Goal: Information Seeking & Learning: Learn about a topic

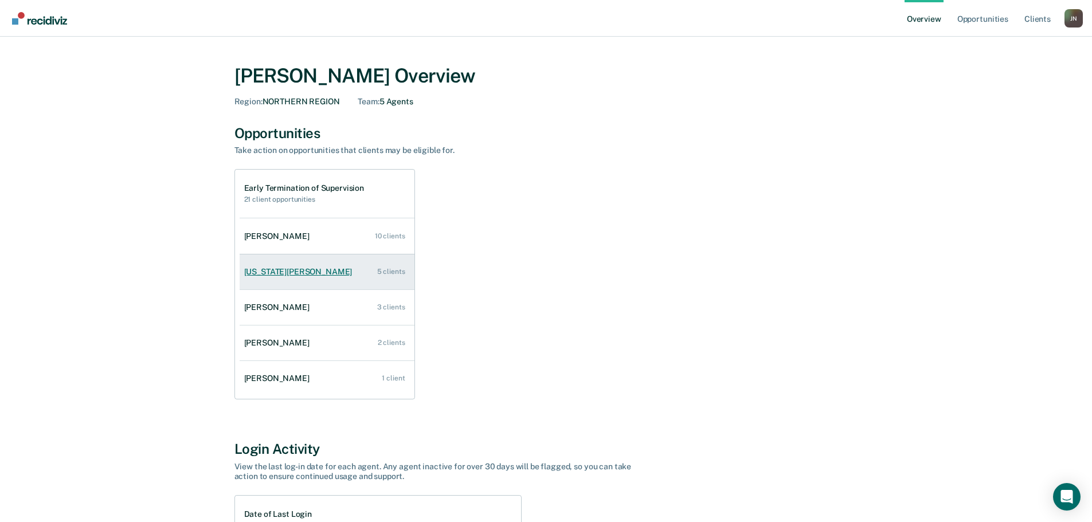
click at [283, 279] on link "[US_STATE][PERSON_NAME] 5 clients" at bounding box center [327, 272] width 175 height 33
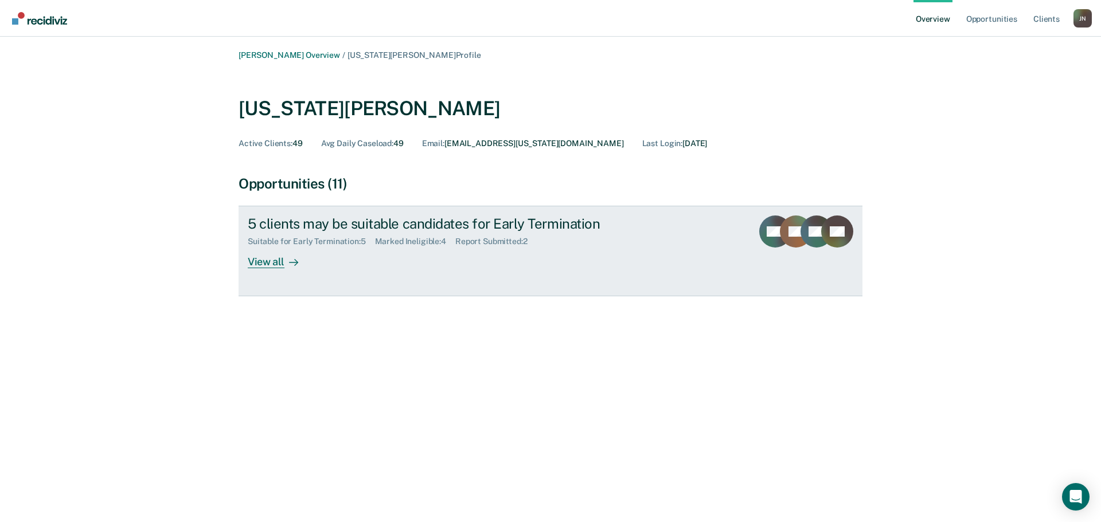
click at [260, 261] on div "View all" at bounding box center [280, 257] width 64 height 22
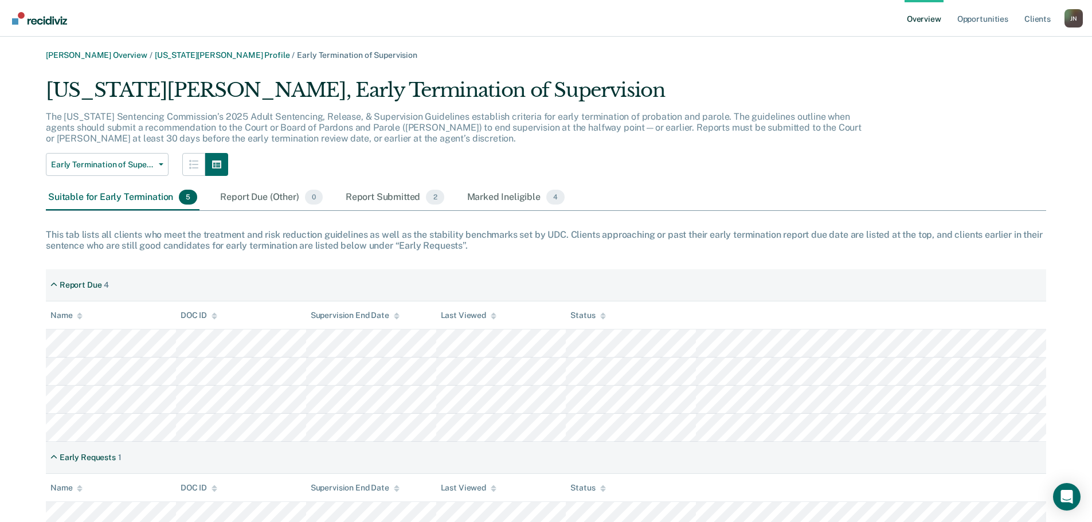
scroll to position [45, 0]
